Goal: Task Accomplishment & Management: Complete application form

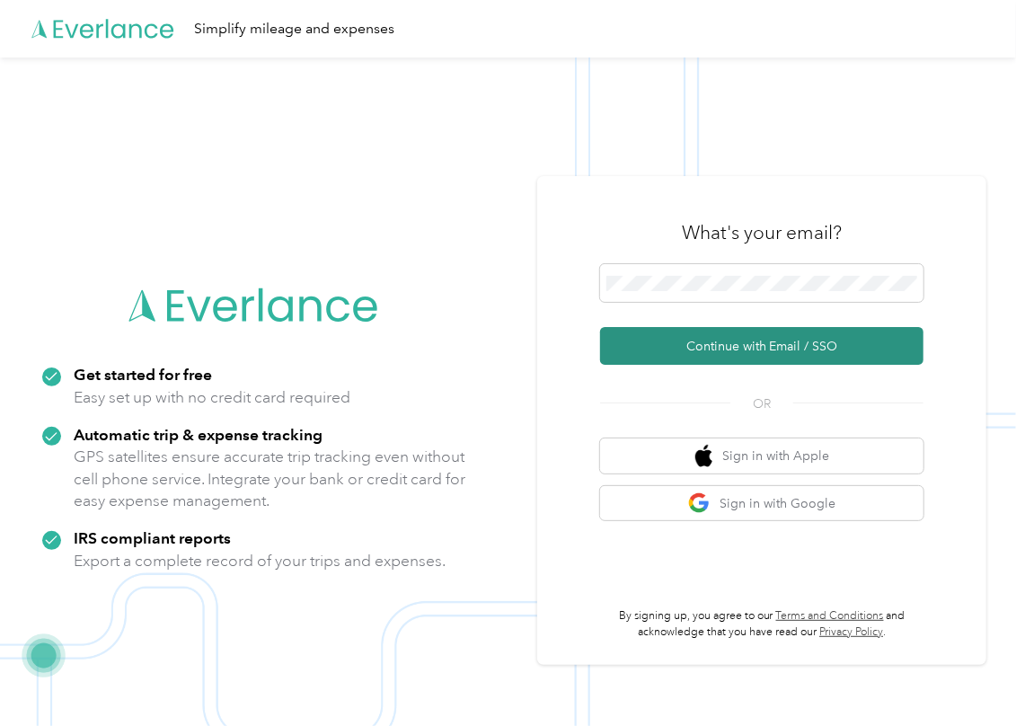
click at [663, 356] on button "Continue with Email / SSO" at bounding box center [761, 346] width 323 height 38
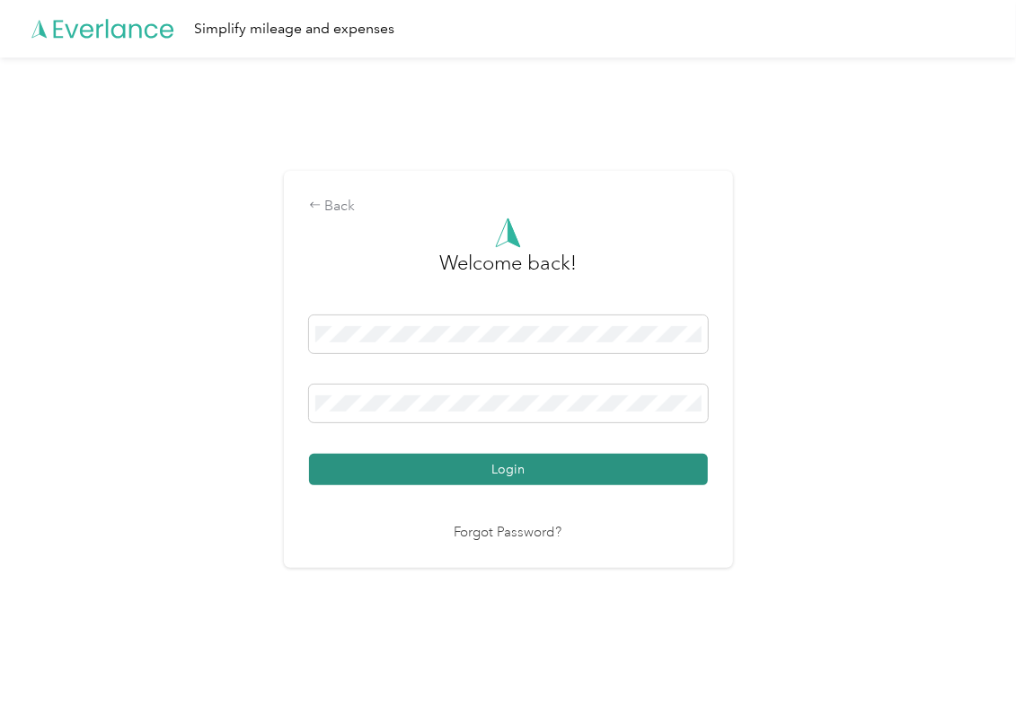
click at [402, 457] on button "Login" at bounding box center [508, 469] width 399 height 31
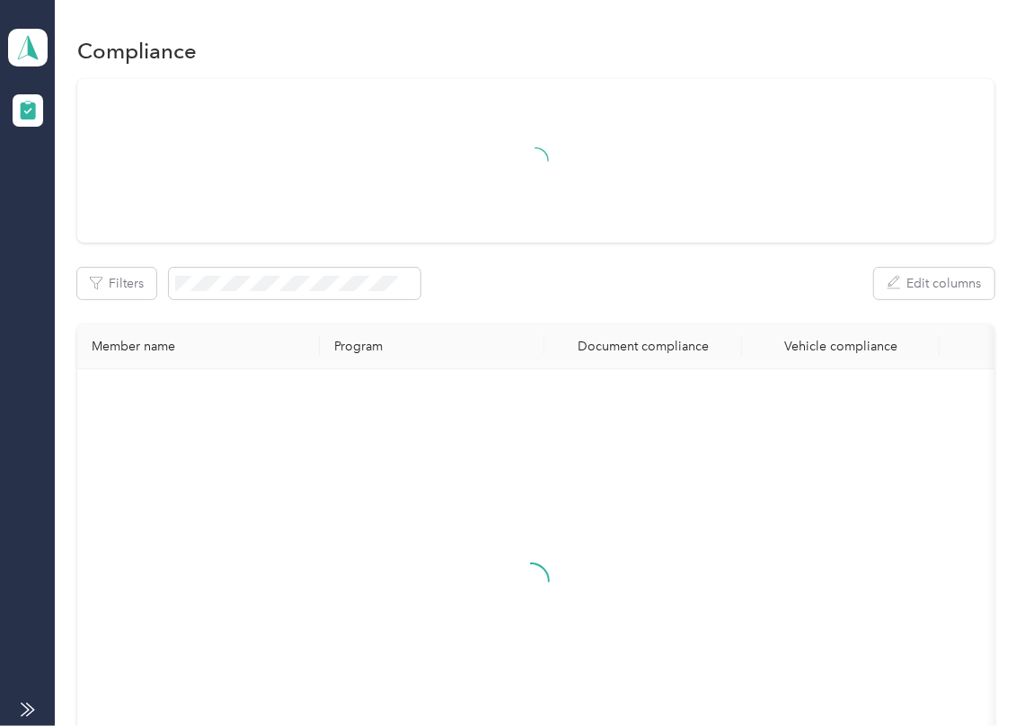
click at [496, 295] on div "Filters Edit columns Member name Program Document compliance Vehicle compliance" at bounding box center [535, 452] width 917 height 747
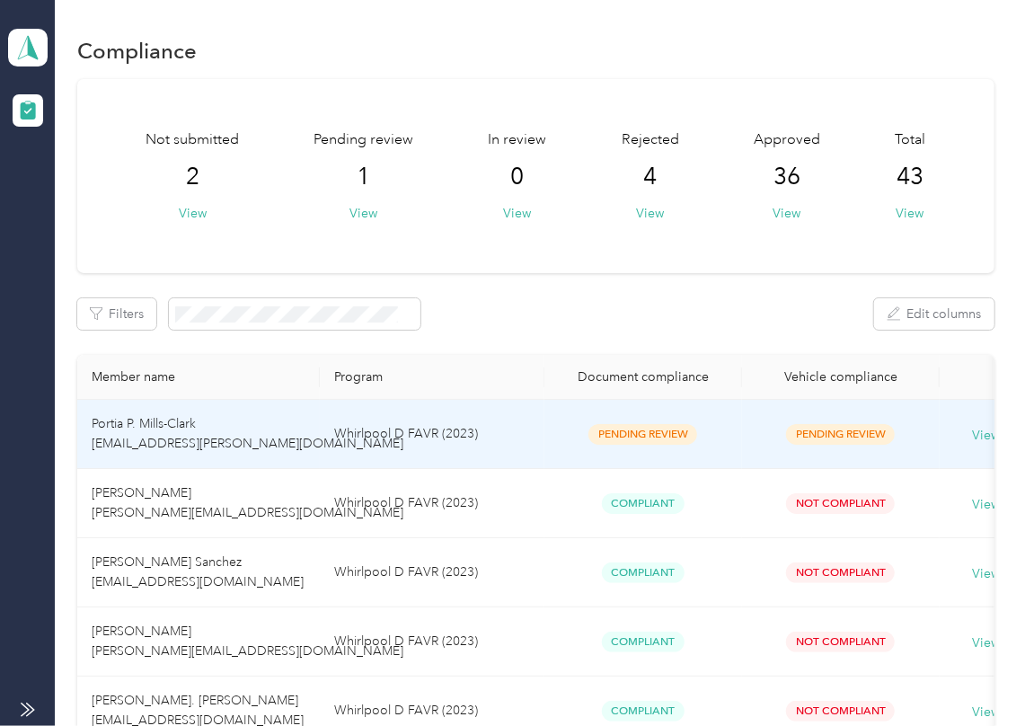
click at [401, 424] on td "Whirlpool D FAVR (2023)" at bounding box center [432, 434] width 225 height 69
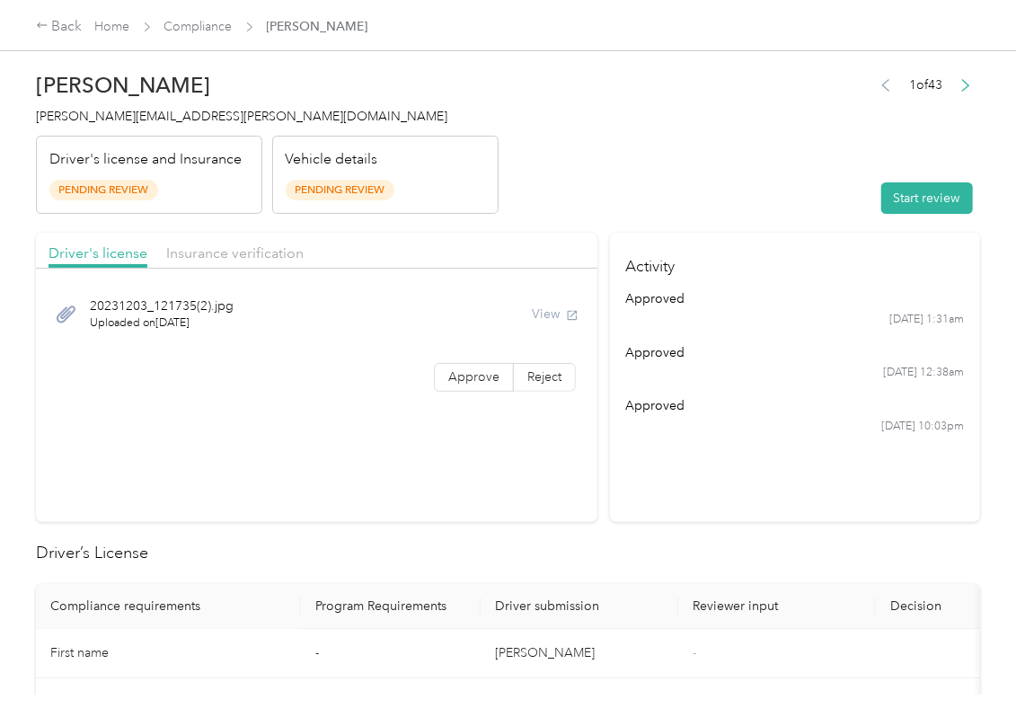
click at [744, 153] on header "Portia P. Mills-Clark [EMAIL_ADDRESS][PERSON_NAME][DOMAIN_NAME] Driver's licens…" at bounding box center [508, 138] width 944 height 151
click at [918, 201] on button "Start review" at bounding box center [927, 197] width 92 height 31
click at [809, 190] on header "Portia P. Mills-Clark [EMAIL_ADDRESS][PERSON_NAME][DOMAIN_NAME] Driver's licens…" at bounding box center [508, 138] width 944 height 151
click at [456, 377] on span "Approve" at bounding box center [473, 376] width 51 height 15
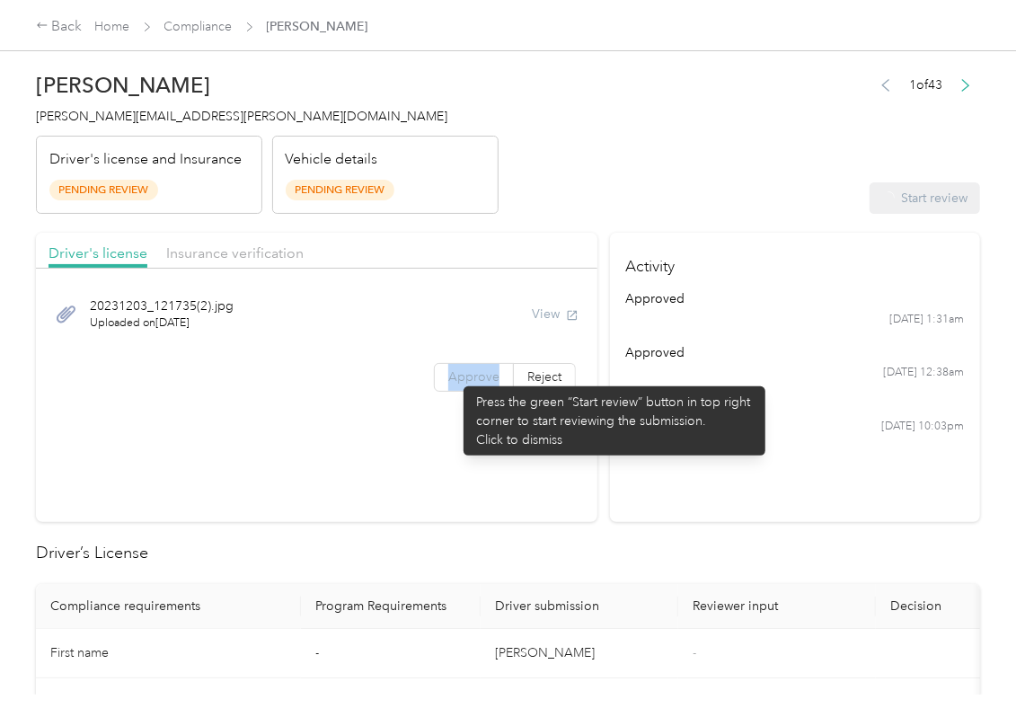
click at [454, 377] on span "Approve" at bounding box center [473, 376] width 51 height 15
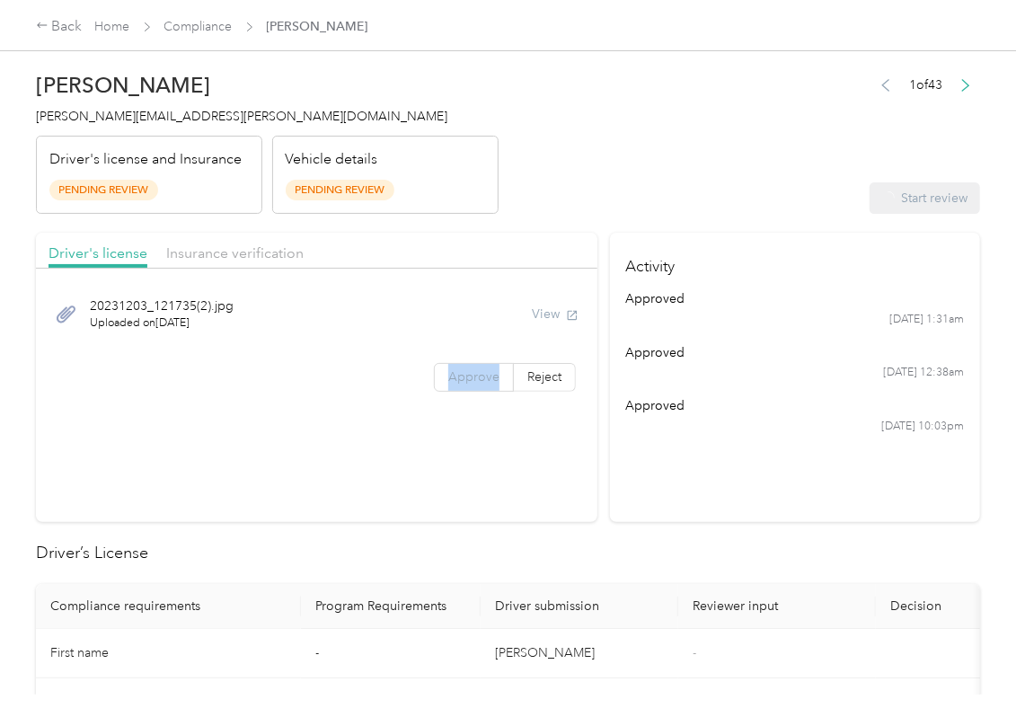
click at [454, 377] on span "Approve" at bounding box center [473, 376] width 51 height 15
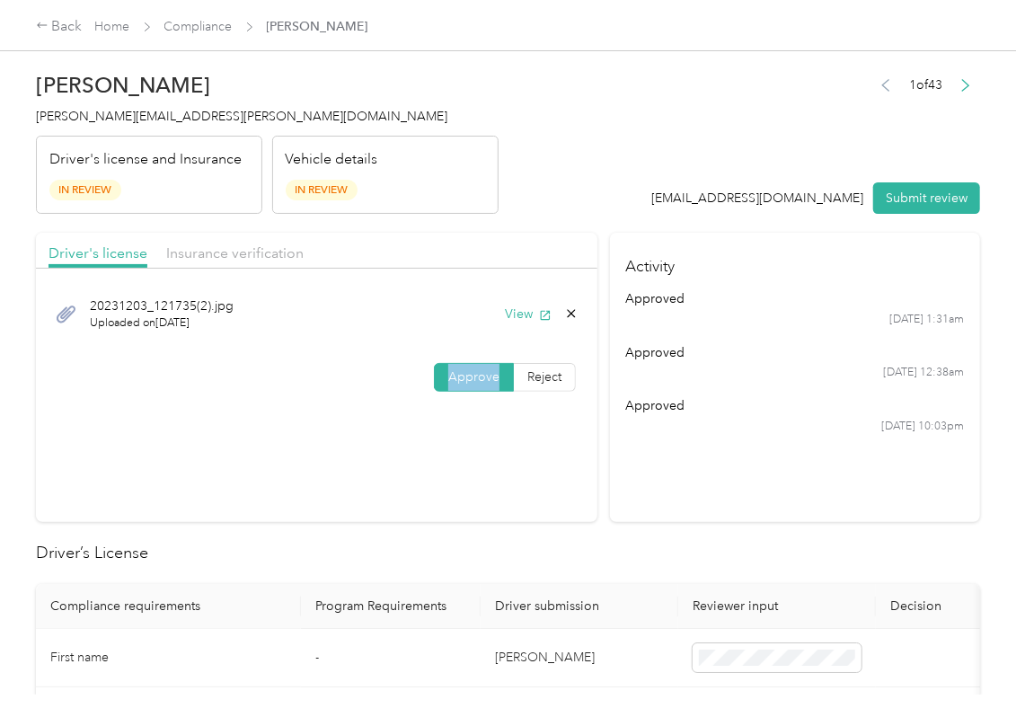
click at [454, 377] on span "Approve" at bounding box center [473, 376] width 51 height 15
drag, startPoint x: 532, startPoint y: 317, endPoint x: 554, endPoint y: 198, distance: 120.7
click at [532, 316] on button "View" at bounding box center [528, 313] width 47 height 19
click at [554, 198] on header "Portia P. Mills-Clark [EMAIL_ADDRESS][PERSON_NAME][DOMAIN_NAME] Driver's licens…" at bounding box center [508, 138] width 944 height 151
click at [277, 249] on span "Insurance verification" at bounding box center [234, 252] width 137 height 17
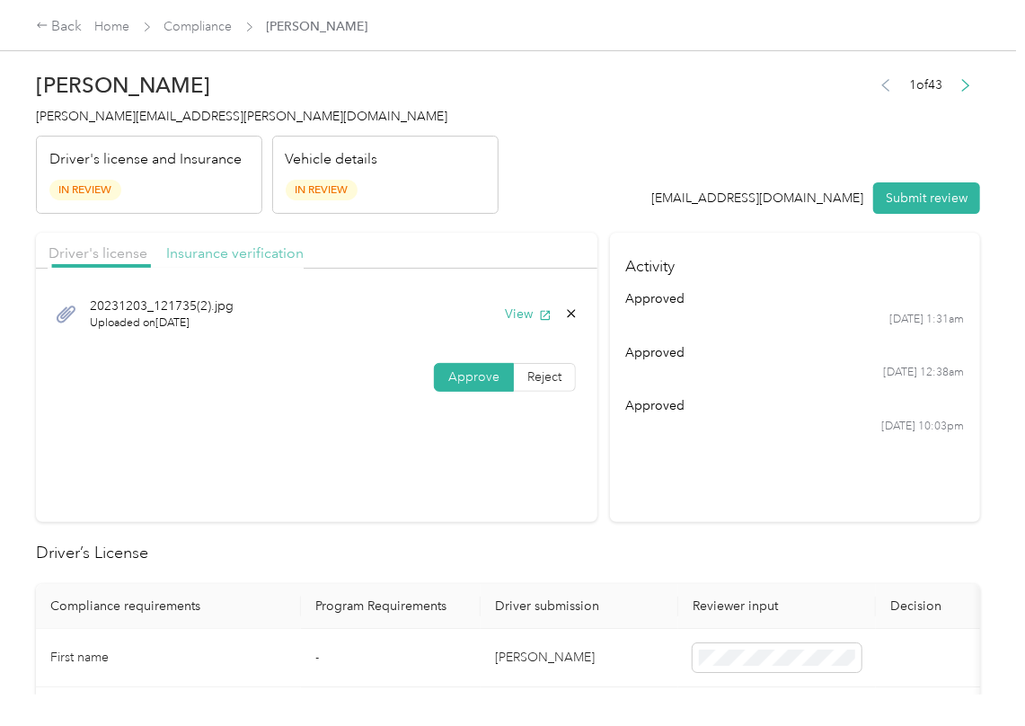
click at [249, 251] on span "Insurance verification" at bounding box center [234, 252] width 137 height 17
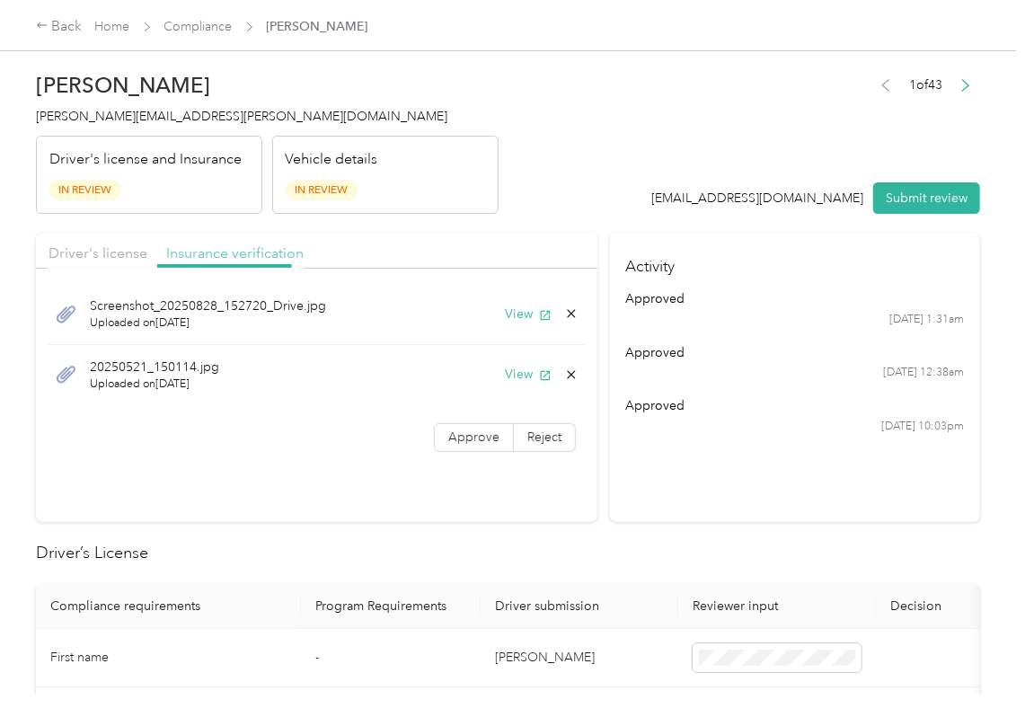
click at [248, 251] on span "Insurance verification" at bounding box center [234, 252] width 137 height 17
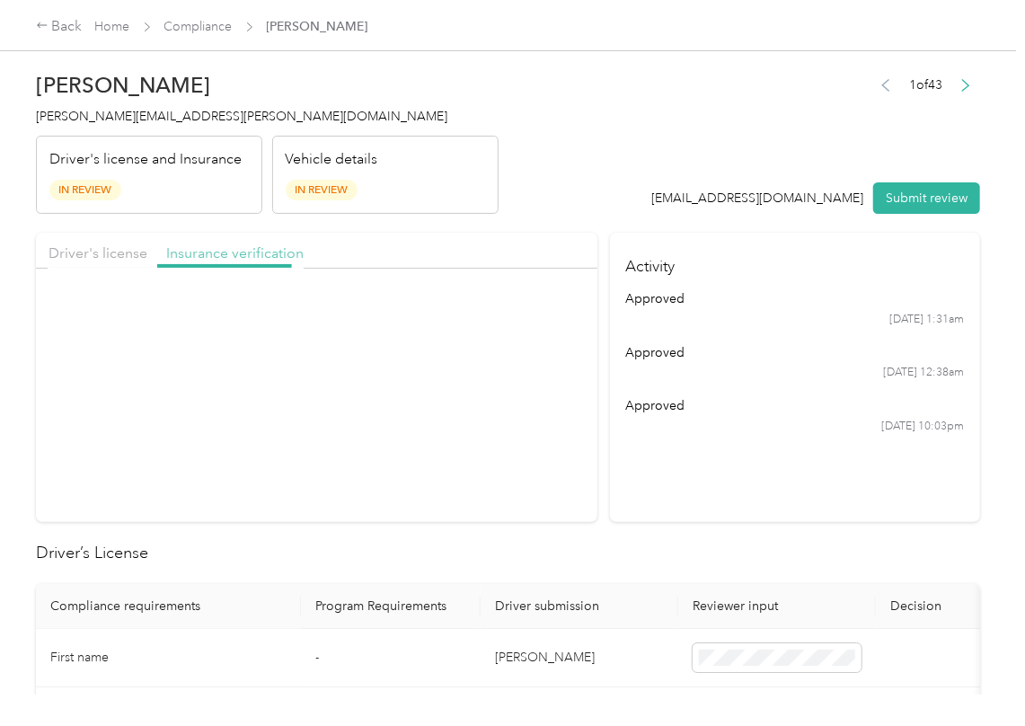
click at [248, 251] on span "Insurance verification" at bounding box center [234, 252] width 137 height 17
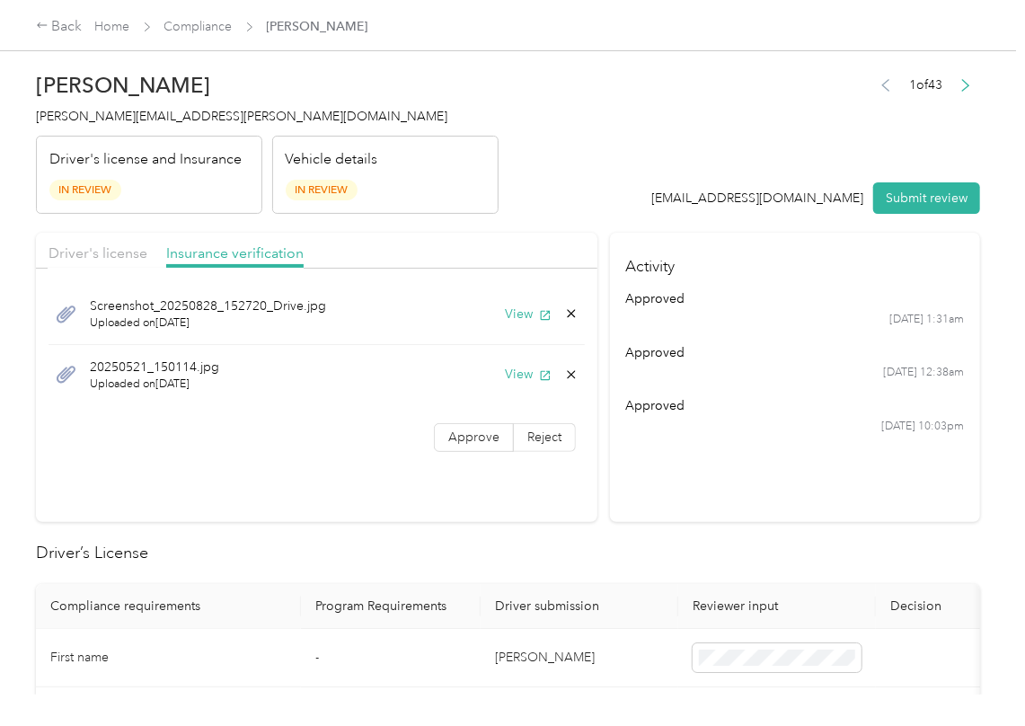
drag, startPoint x: 248, startPoint y: 251, endPoint x: 331, endPoint y: 289, distance: 91.6
click at [248, 251] on span "Insurance verification" at bounding box center [234, 252] width 137 height 17
click at [508, 316] on button "View" at bounding box center [528, 313] width 47 height 19
click at [508, 374] on button "View" at bounding box center [528, 374] width 47 height 19
drag, startPoint x: 472, startPoint y: 432, endPoint x: 443, endPoint y: 462, distance: 41.3
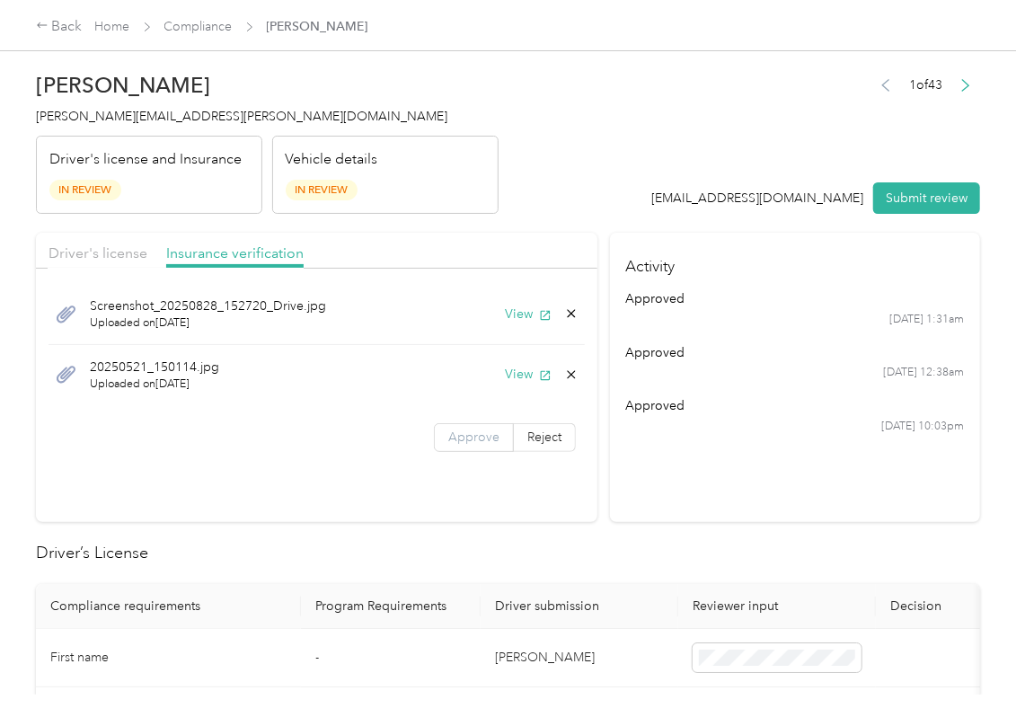
click at [471, 432] on span "Approve" at bounding box center [473, 436] width 51 height 15
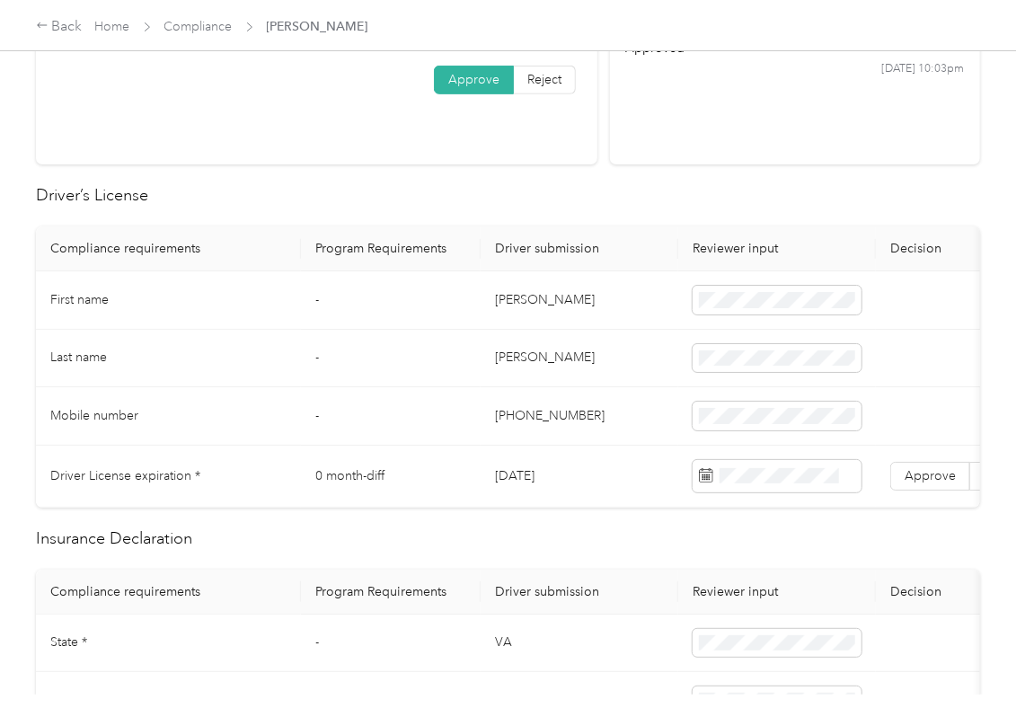
scroll to position [359, 0]
click at [523, 475] on td "[DATE]" at bounding box center [579, 475] width 198 height 62
copy td "[DATE]"
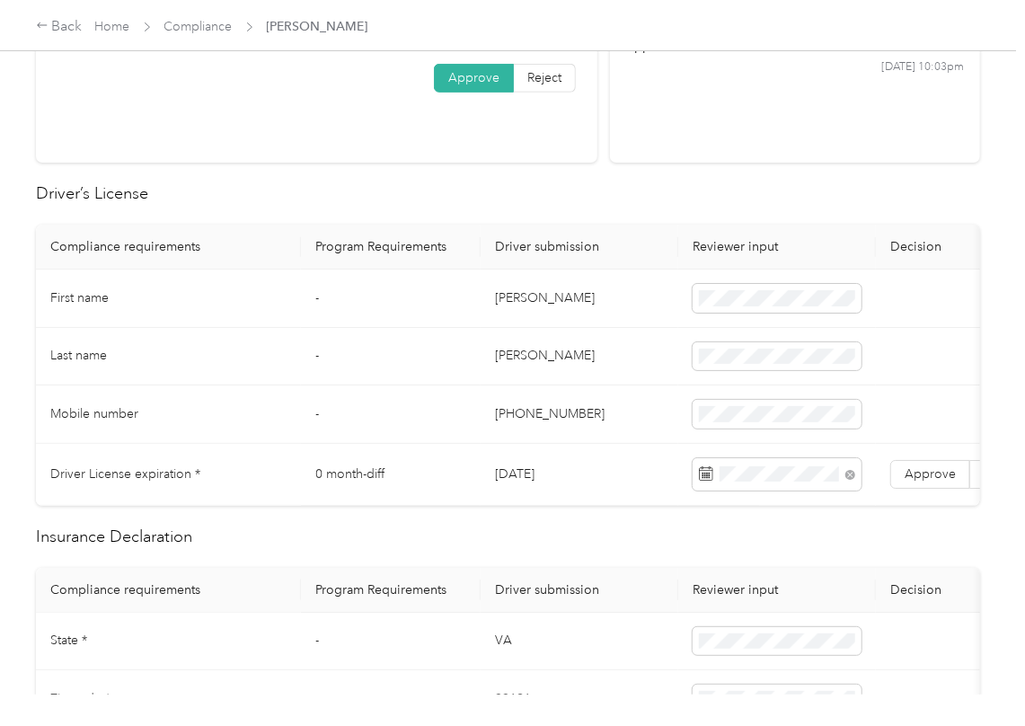
drag, startPoint x: 596, startPoint y: 191, endPoint x: 620, endPoint y: 264, distance: 76.4
click at [593, 198] on h2 "Driver’s License" at bounding box center [508, 193] width 944 height 24
click at [916, 478] on span "Approve" at bounding box center [929, 473] width 51 height 15
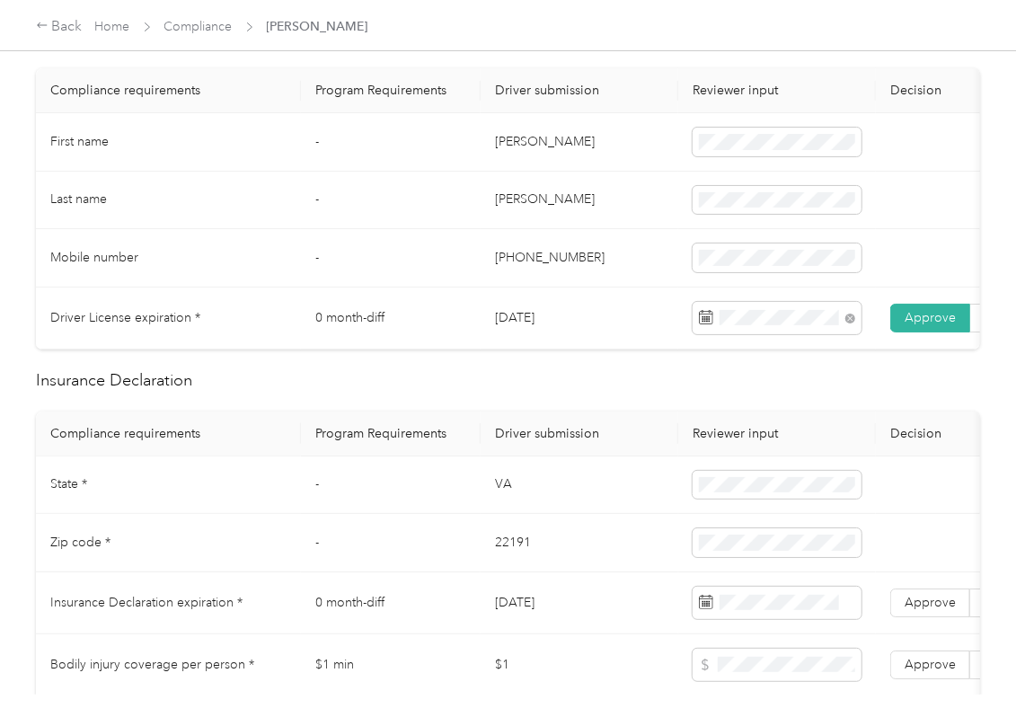
scroll to position [957, 0]
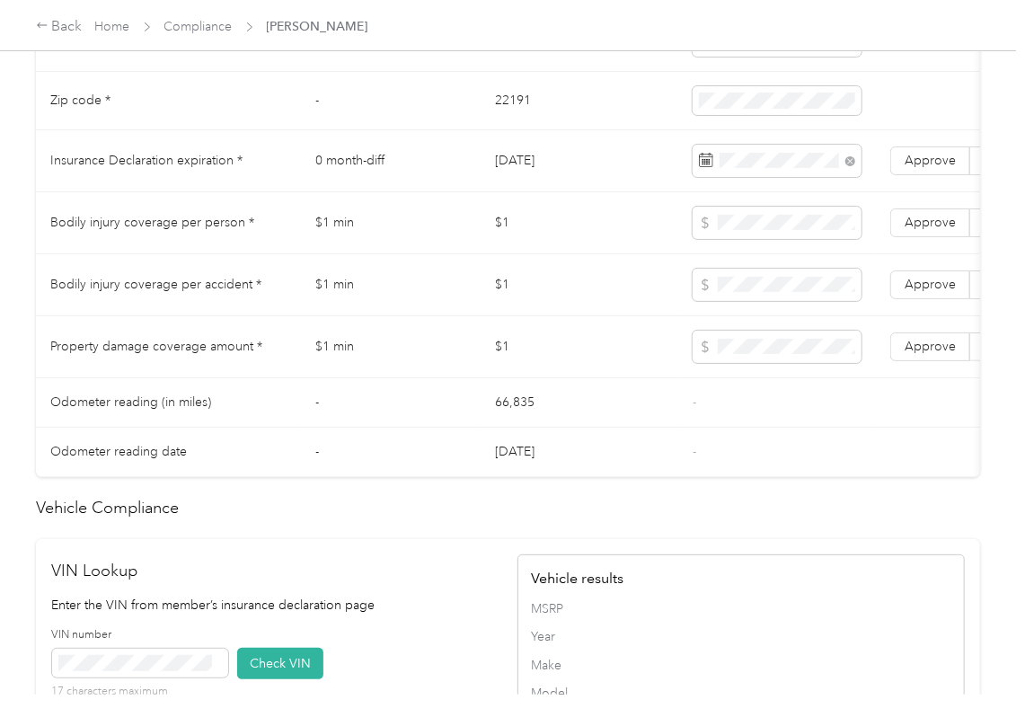
click at [612, 287] on td "$1" at bounding box center [579, 285] width 198 height 62
click at [939, 168] on span "Approve" at bounding box center [929, 160] width 51 height 15
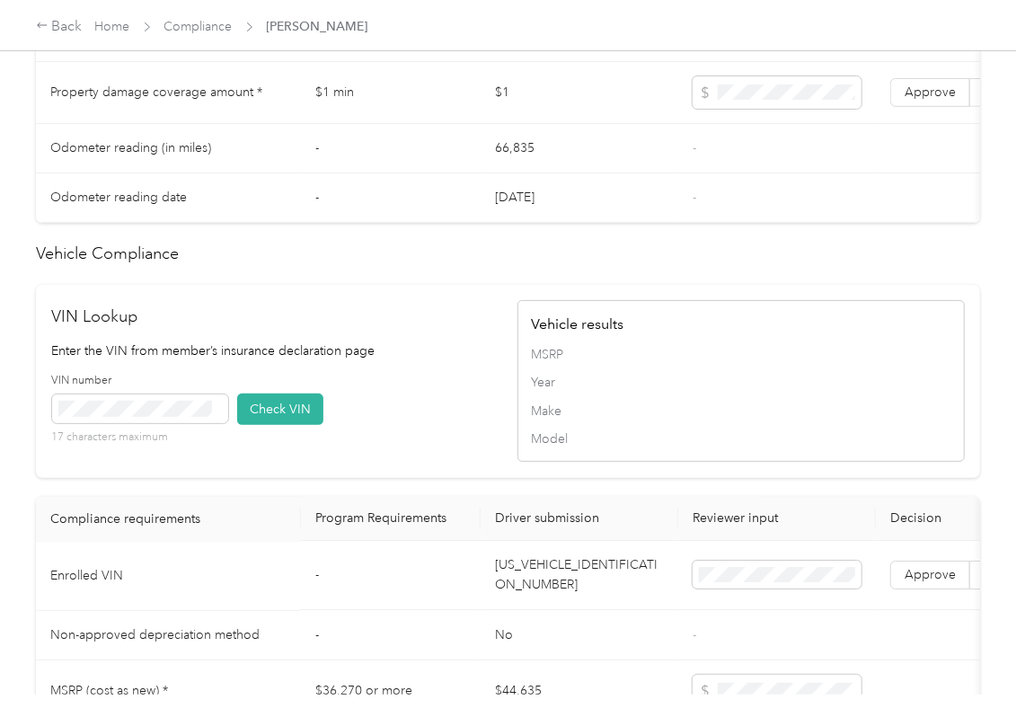
scroll to position [1617, 0]
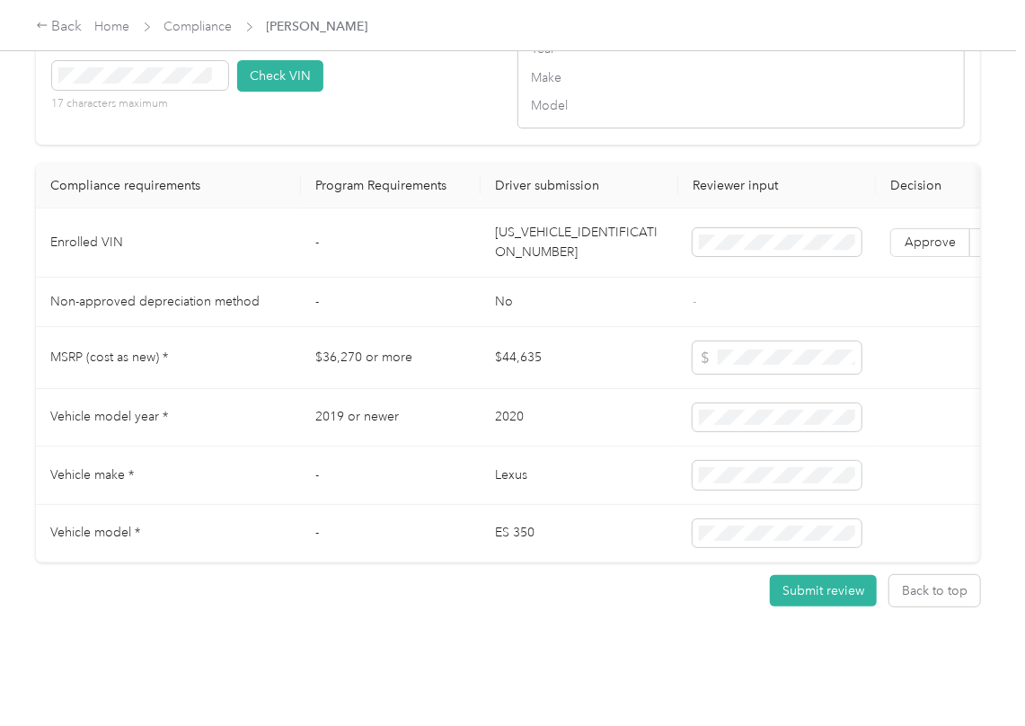
click at [529, 216] on td "[US_VEHICLE_IDENTIFICATION_NUMBER]" at bounding box center [579, 242] width 198 height 69
copy td "[US_VEHICLE_IDENTIFICATION_NUMBER]"
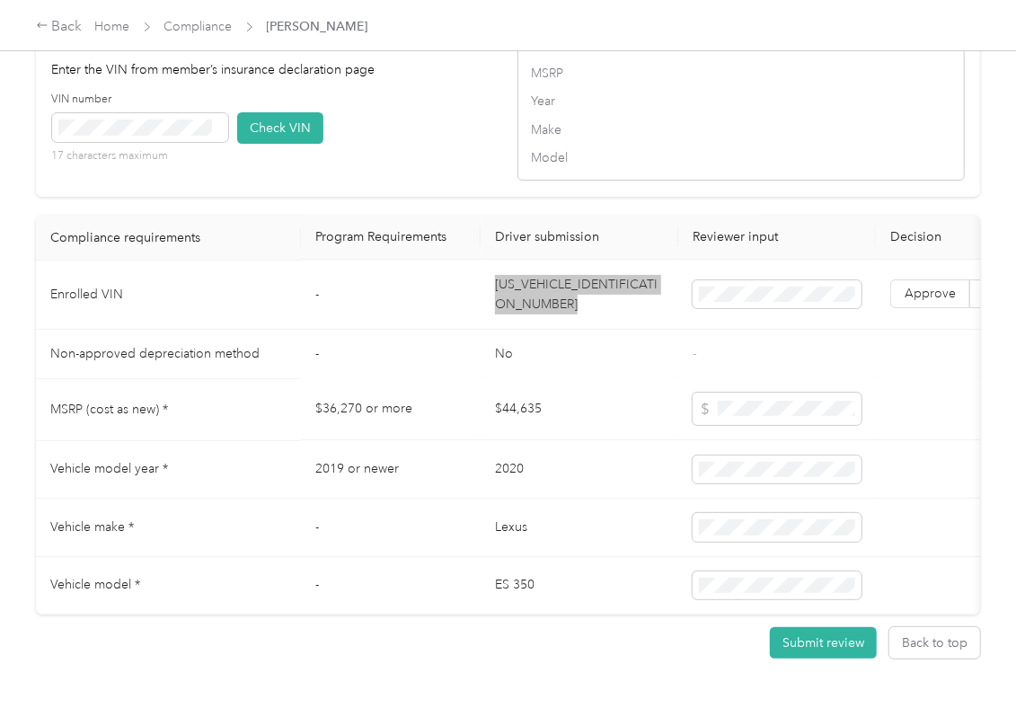
scroll to position [1378, 0]
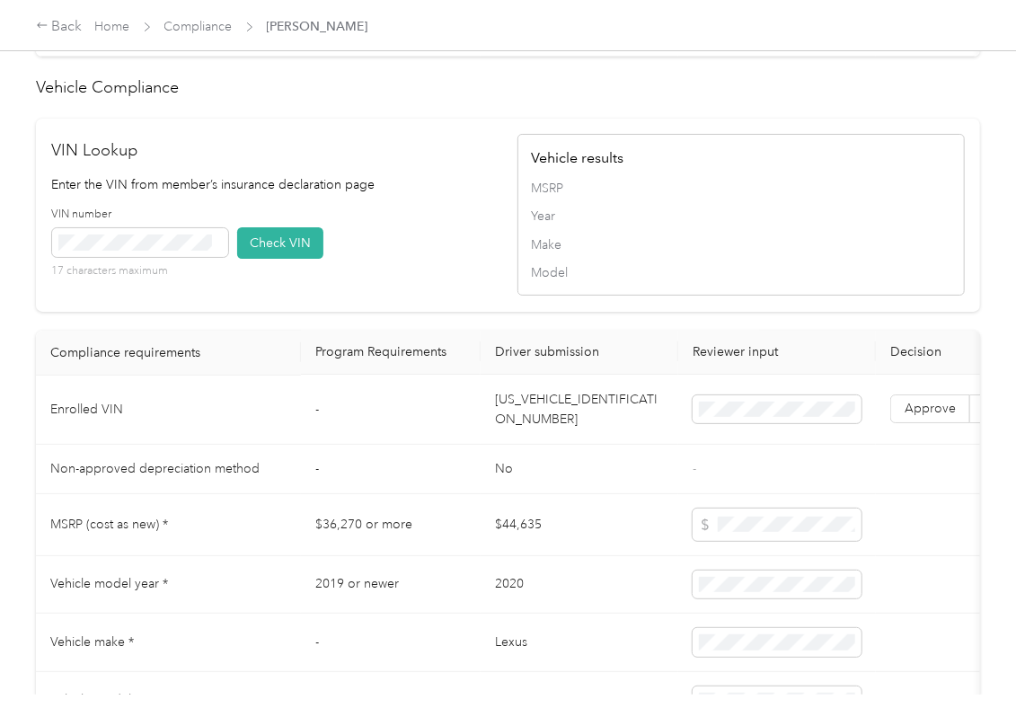
drag, startPoint x: 468, startPoint y: 291, endPoint x: 426, endPoint y: 291, distance: 42.2
click at [464, 291] on div "VIN number 17 characters maximum Check VIN" at bounding box center [275, 249] width 447 height 85
click at [216, 246] on icon at bounding box center [217, 242] width 8 height 8
click at [291, 259] on button "Check VIN" at bounding box center [280, 242] width 86 height 31
click at [917, 417] on span "Approve" at bounding box center [929, 408] width 51 height 15
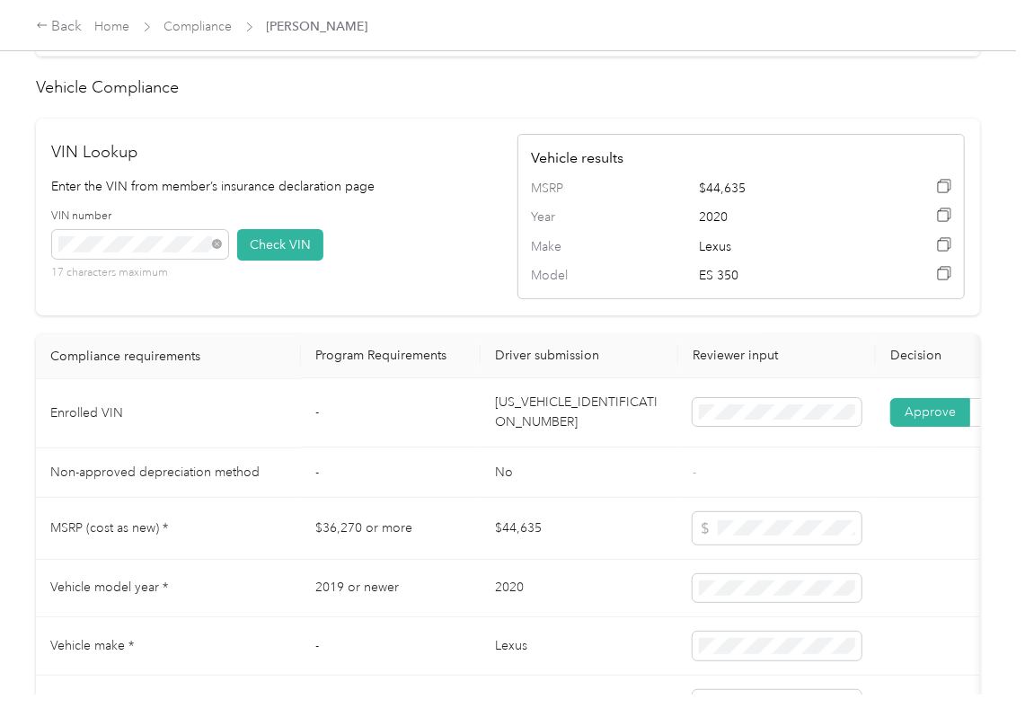
click at [508, 448] on td "[US_VEHICLE_IDENTIFICATION_NUMBER]" at bounding box center [579, 413] width 198 height 69
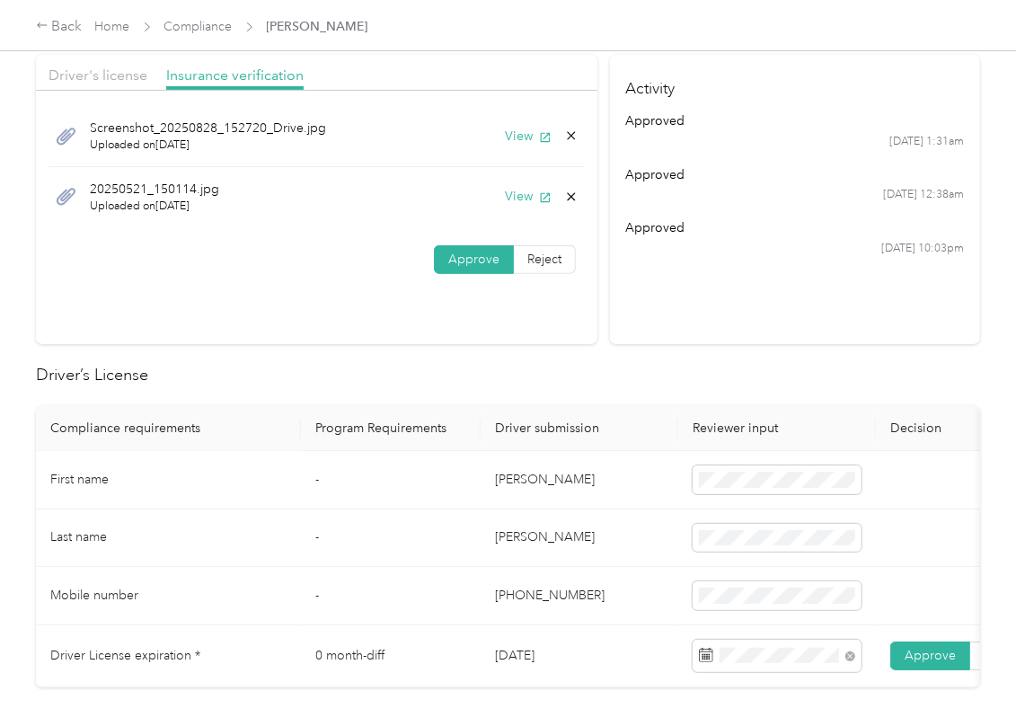
scroll to position [0, 0]
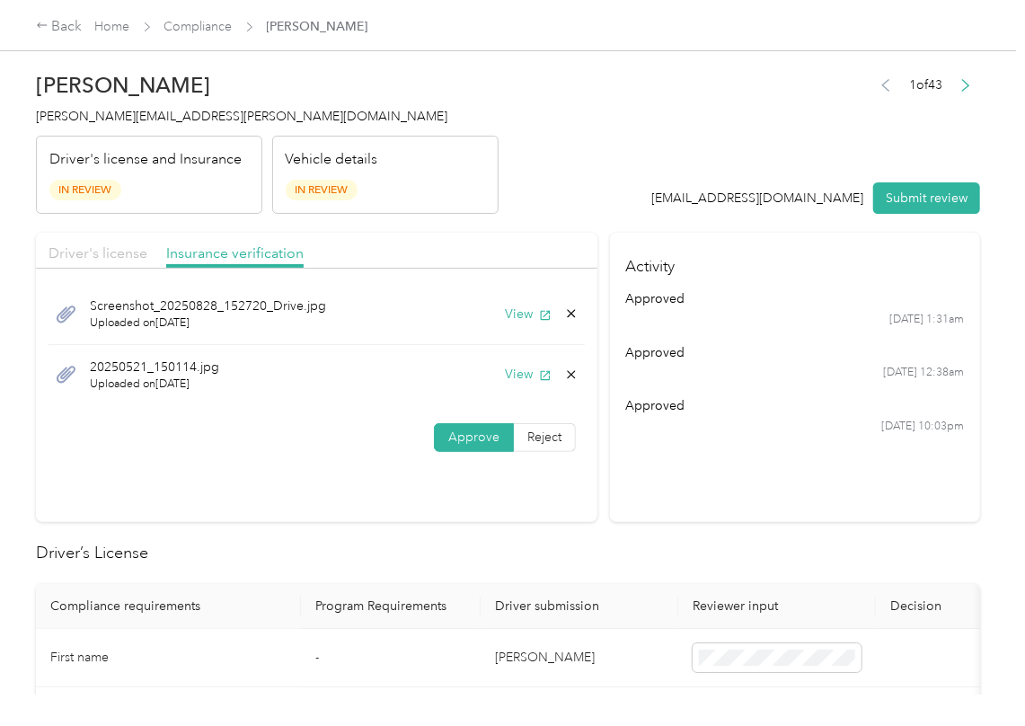
click at [91, 252] on span "Driver's license" at bounding box center [97, 252] width 99 height 17
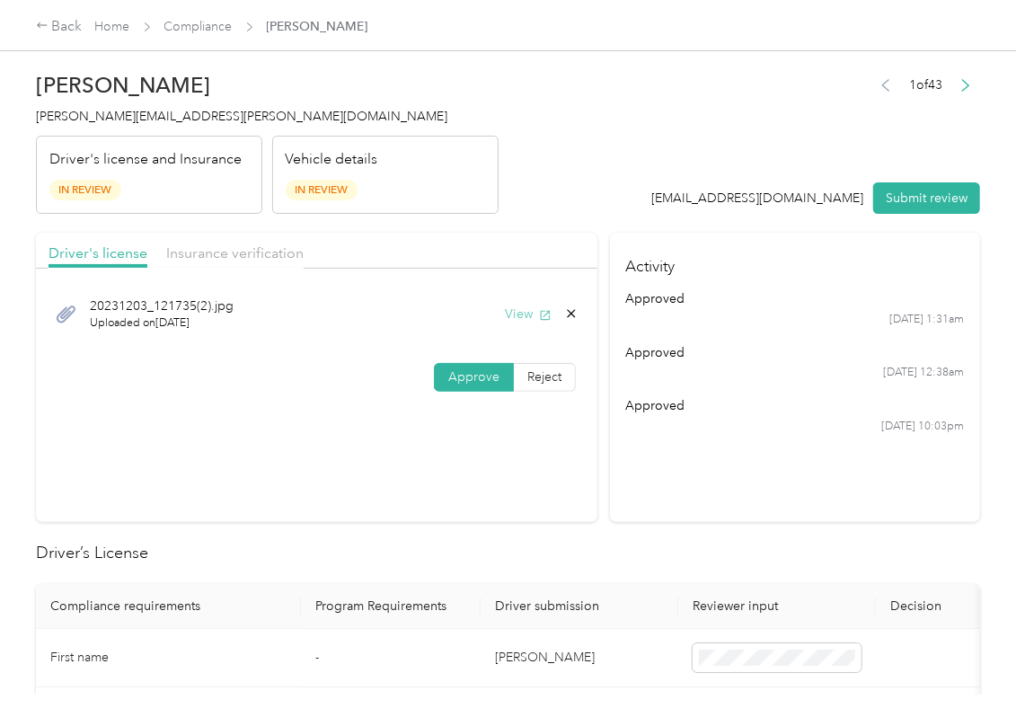
click at [528, 309] on button "View" at bounding box center [528, 313] width 47 height 19
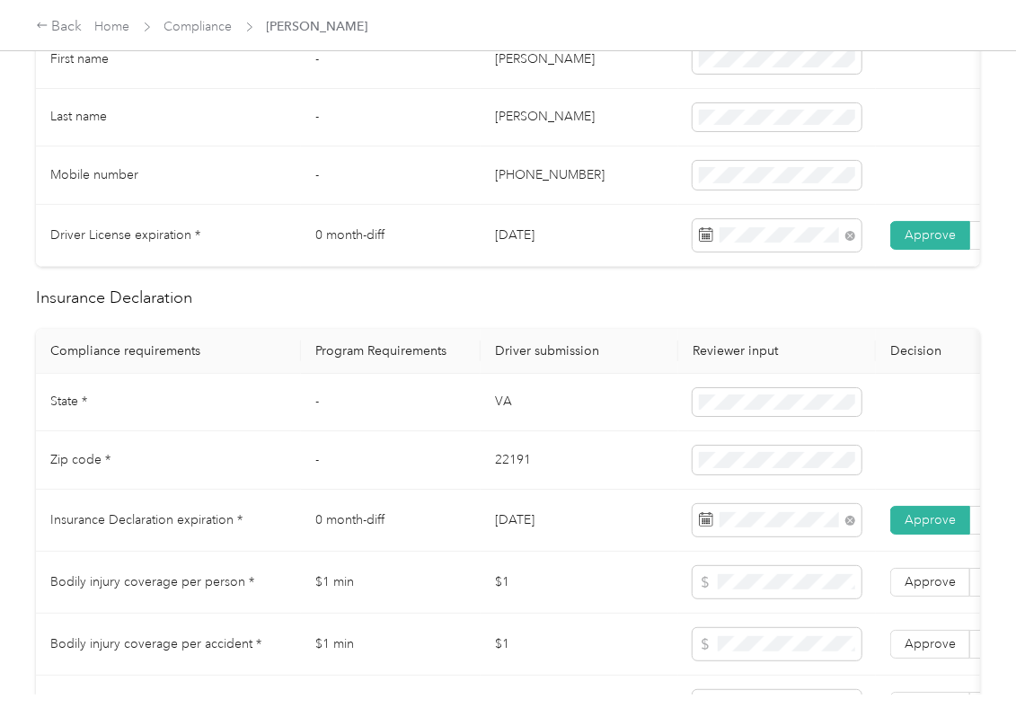
click at [500, 420] on td "VA" at bounding box center [579, 403] width 198 height 58
copy td "VA"
click at [720, 408] on span at bounding box center [776, 402] width 169 height 29
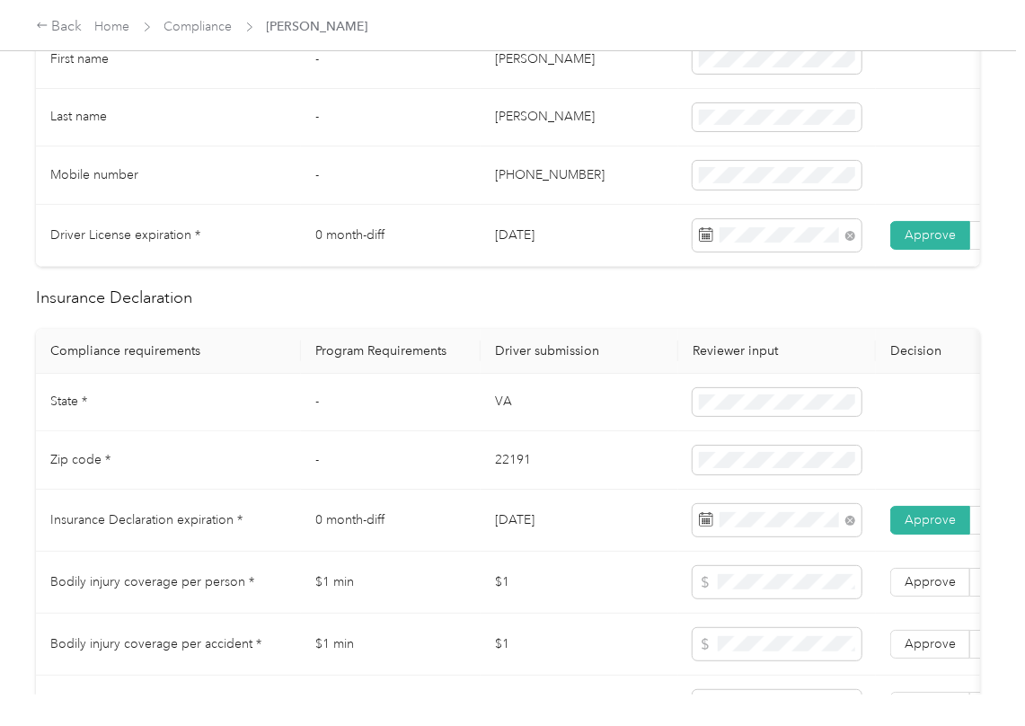
click at [507, 479] on td "22191" at bounding box center [579, 460] width 198 height 58
copy td "22191"
click at [356, 432] on td "-" at bounding box center [391, 403] width 180 height 58
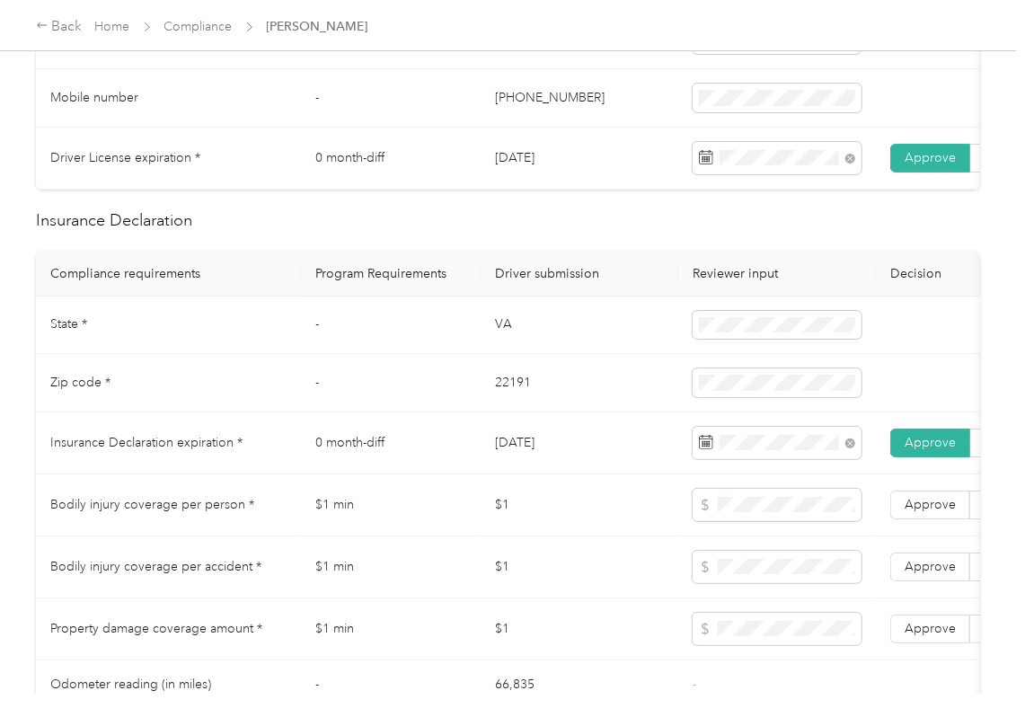
scroll to position [718, 0]
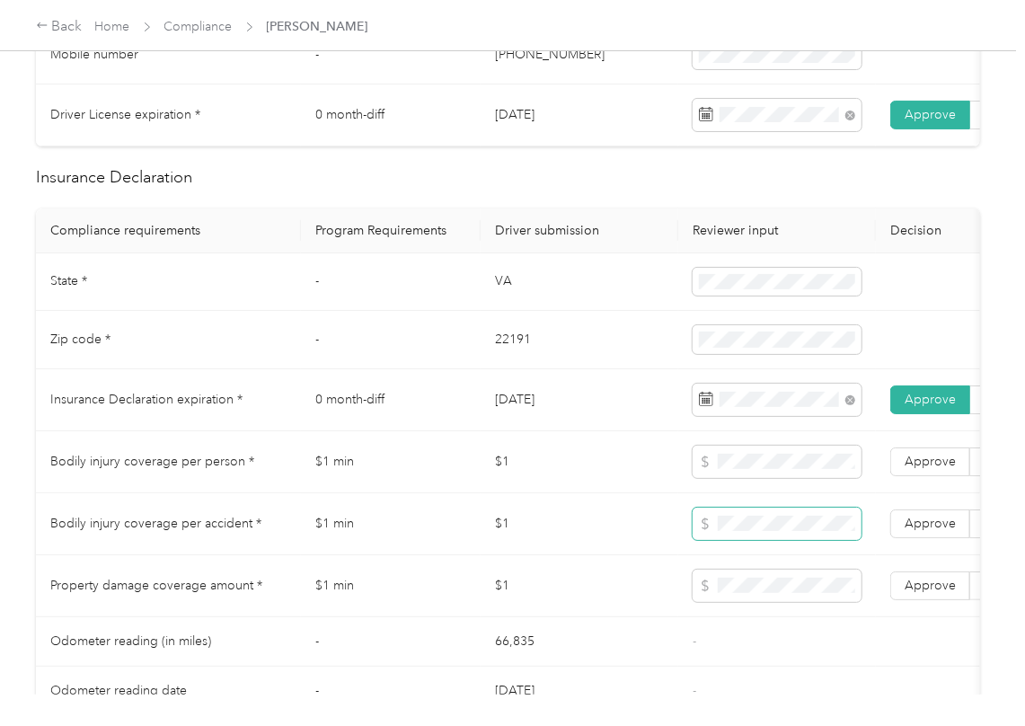
click at [735, 540] on span at bounding box center [776, 523] width 169 height 32
click at [929, 597] on label "Approve" at bounding box center [930, 585] width 80 height 29
click at [930, 531] on span "Approve" at bounding box center [929, 523] width 51 height 15
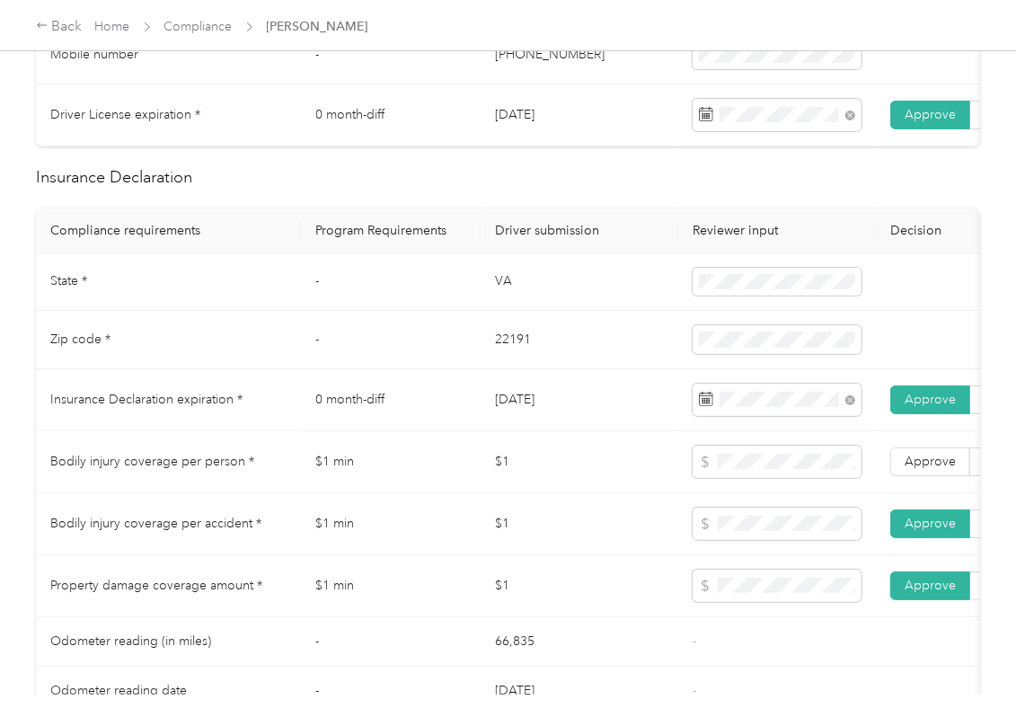
click at [931, 493] on td "Approve Reject" at bounding box center [970, 462] width 189 height 62
click at [931, 476] on label "Approve" at bounding box center [930, 461] width 80 height 29
click at [501, 476] on td "$1" at bounding box center [579, 462] width 198 height 62
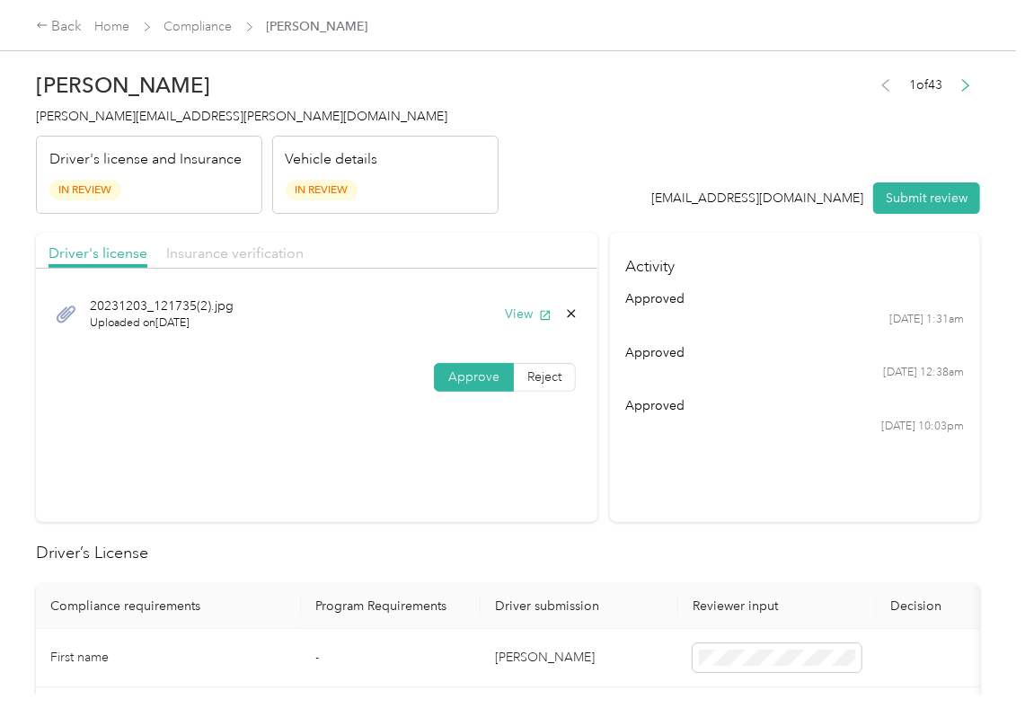
drag, startPoint x: 219, startPoint y: 242, endPoint x: 232, endPoint y: 257, distance: 19.8
click at [217, 244] on div "Insurance verification" at bounding box center [234, 253] width 137 height 22
click at [232, 257] on span "Insurance verification" at bounding box center [234, 252] width 137 height 17
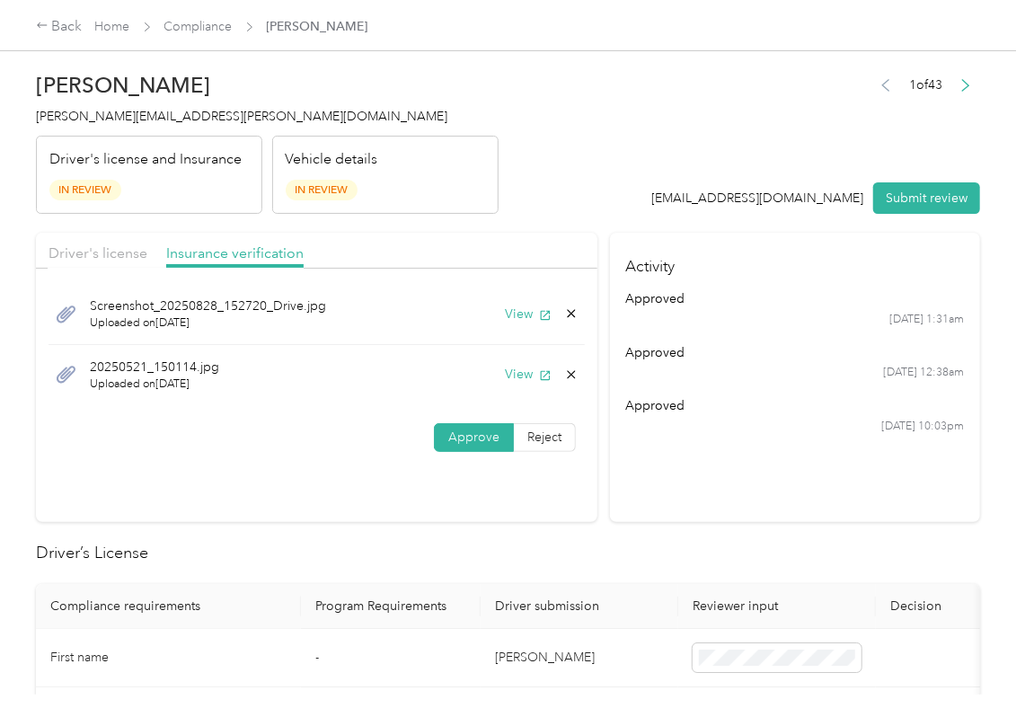
click at [567, 375] on icon at bounding box center [571, 374] width 8 height 8
click at [529, 386] on button "Yes" at bounding box center [520, 388] width 35 height 29
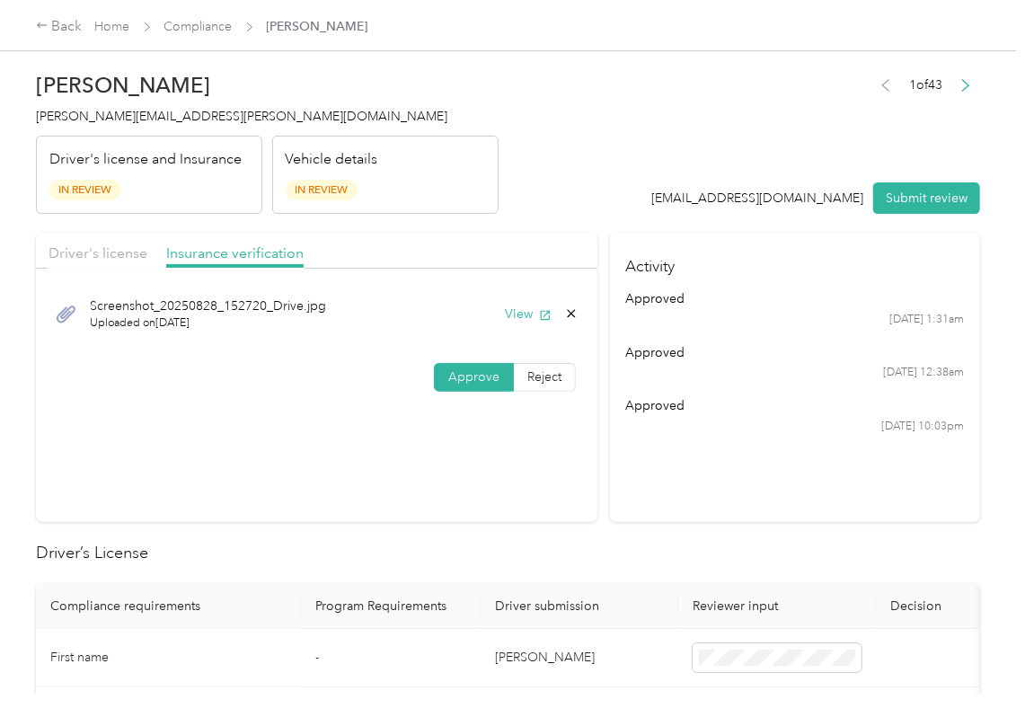
click at [945, 201] on button "Submit review" at bounding box center [926, 197] width 107 height 31
click at [145, 119] on span "[PERSON_NAME][EMAIL_ADDRESS][PERSON_NAME][DOMAIN_NAME]" at bounding box center [241, 116] width 411 height 15
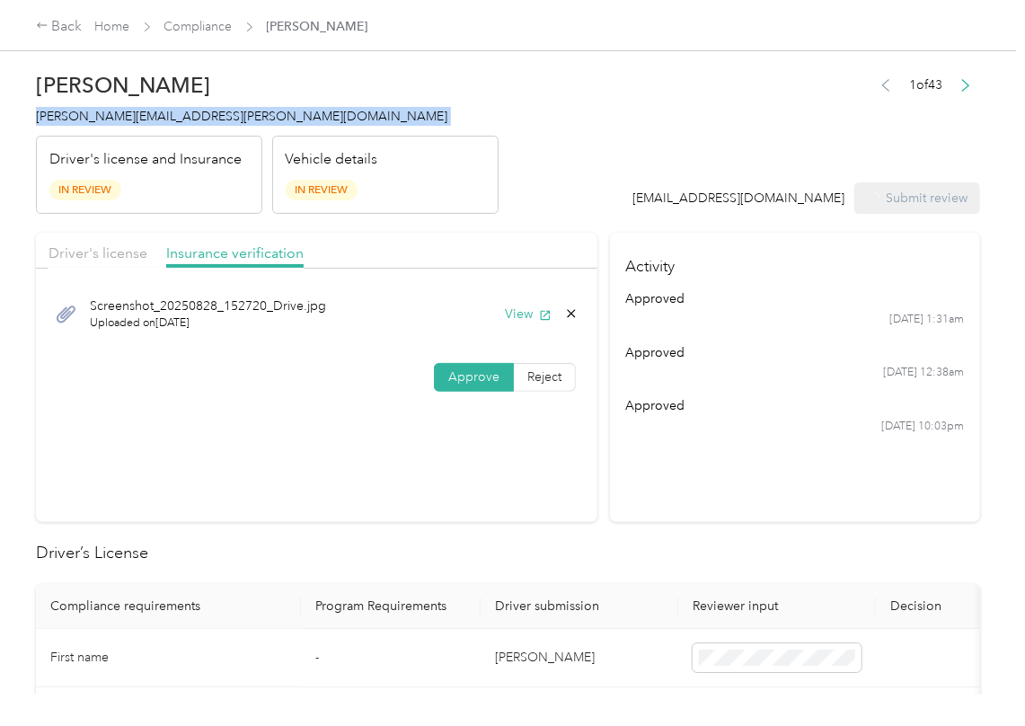
click at [145, 119] on span "[PERSON_NAME][EMAIL_ADDRESS][PERSON_NAME][DOMAIN_NAME]" at bounding box center [241, 116] width 411 height 15
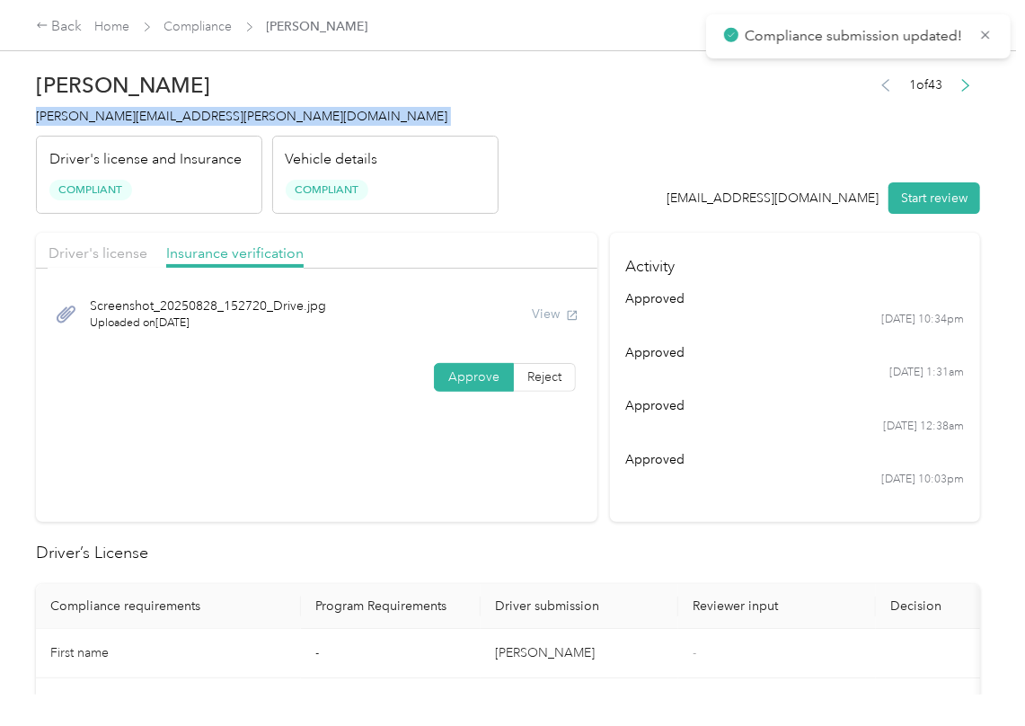
copy span "[PERSON_NAME][EMAIL_ADDRESS][PERSON_NAME][DOMAIN_NAME]"
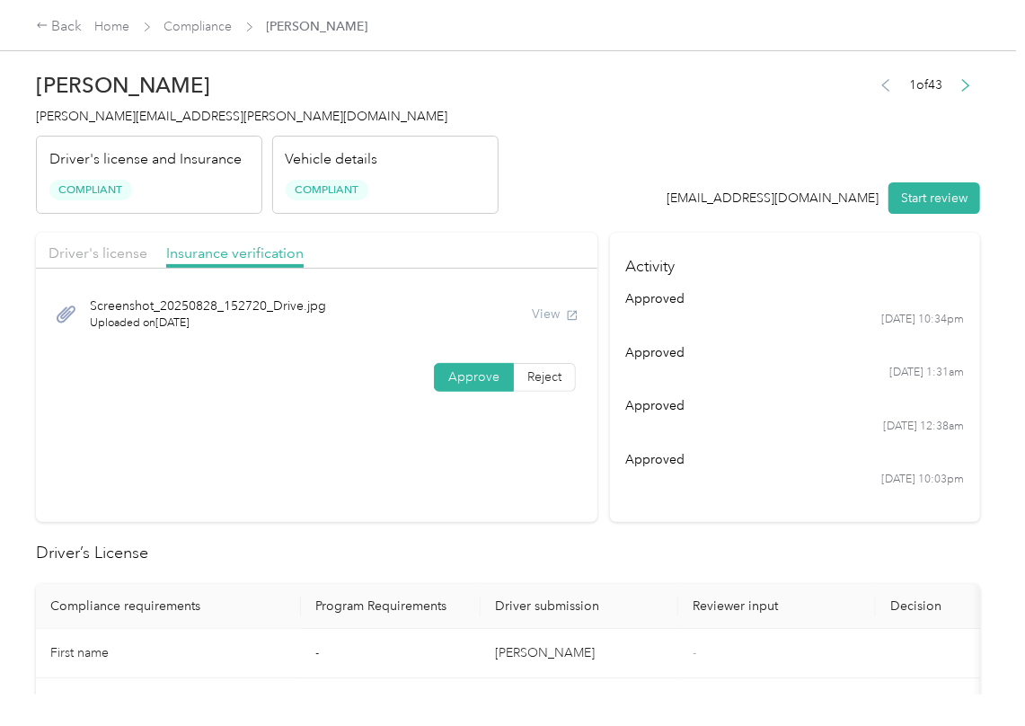
click at [443, 137] on div "Vehicle details Compliant" at bounding box center [385, 175] width 226 height 79
drag, startPoint x: 553, startPoint y: 181, endPoint x: 435, endPoint y: 321, distance: 182.8
click at [553, 183] on header "Portia P. Mills-Clark [EMAIL_ADDRESS][PERSON_NAME][DOMAIN_NAME] Driver's licens…" at bounding box center [508, 138] width 944 height 151
click at [205, 29] on link "Compliance" at bounding box center [198, 26] width 68 height 15
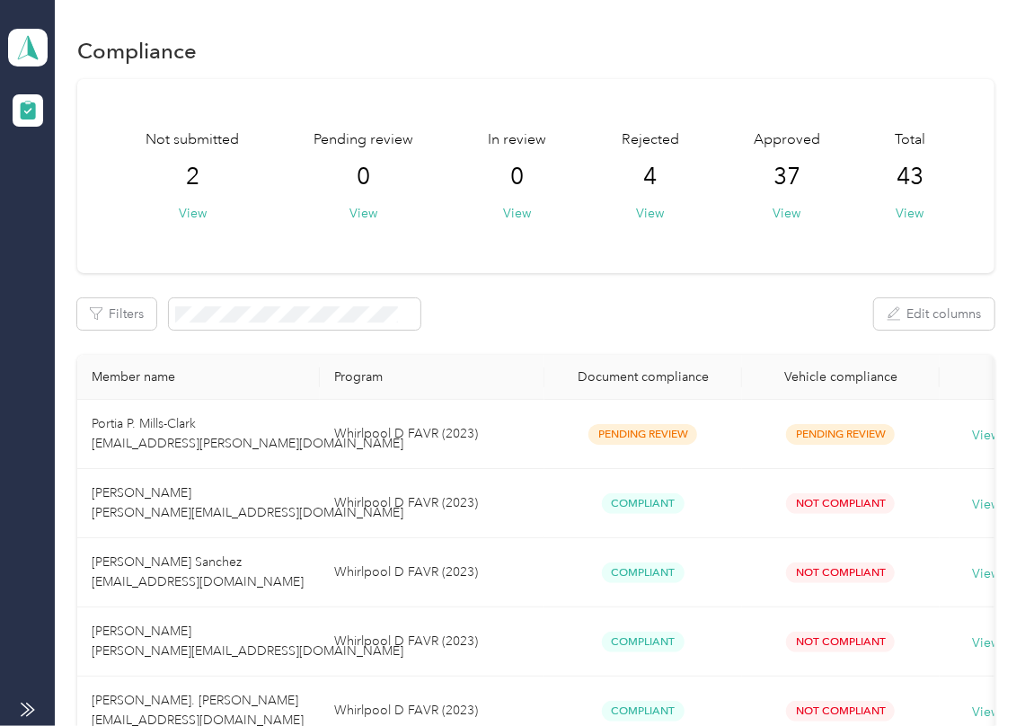
click at [501, 267] on div "Not submitted 2 View Pending review 0 View In review 0 View Rejected 4 View App…" at bounding box center [535, 176] width 917 height 194
click at [20, 51] on icon at bounding box center [27, 47] width 27 height 25
click at [77, 180] on div "Log out" at bounding box center [57, 187] width 69 height 19
